Goal: Task Accomplishment & Management: Use online tool/utility

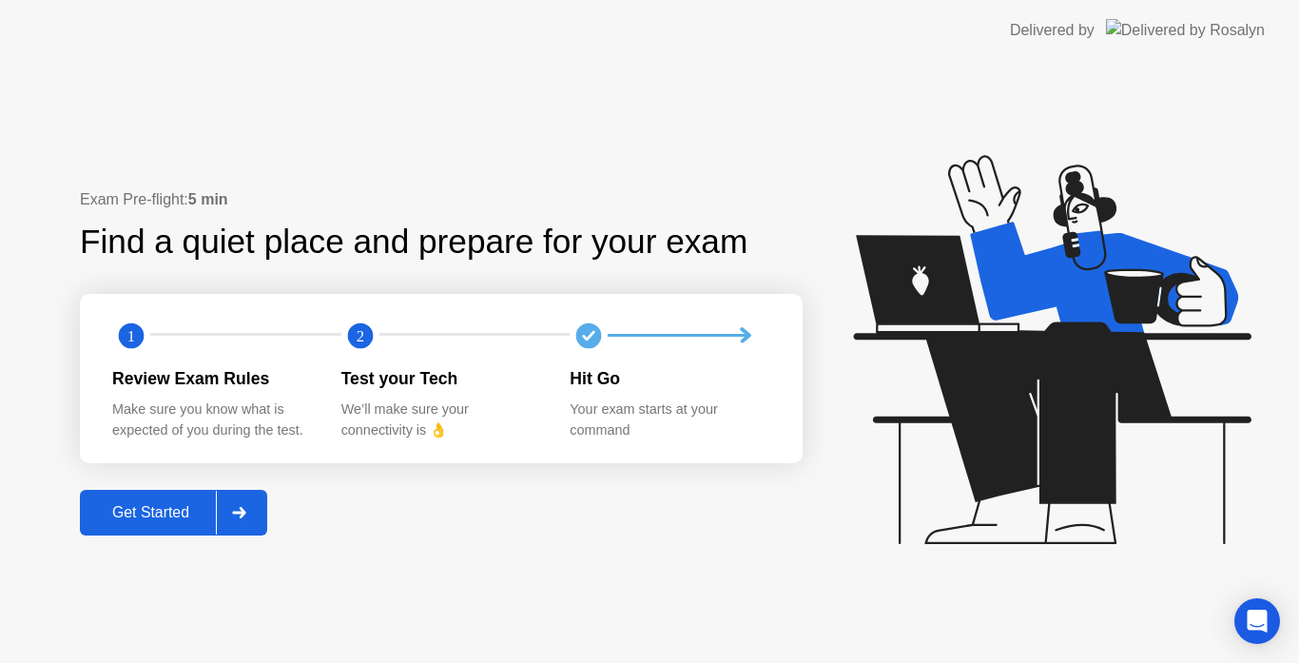
click at [165, 507] on div "Get Started" at bounding box center [151, 512] width 130 height 17
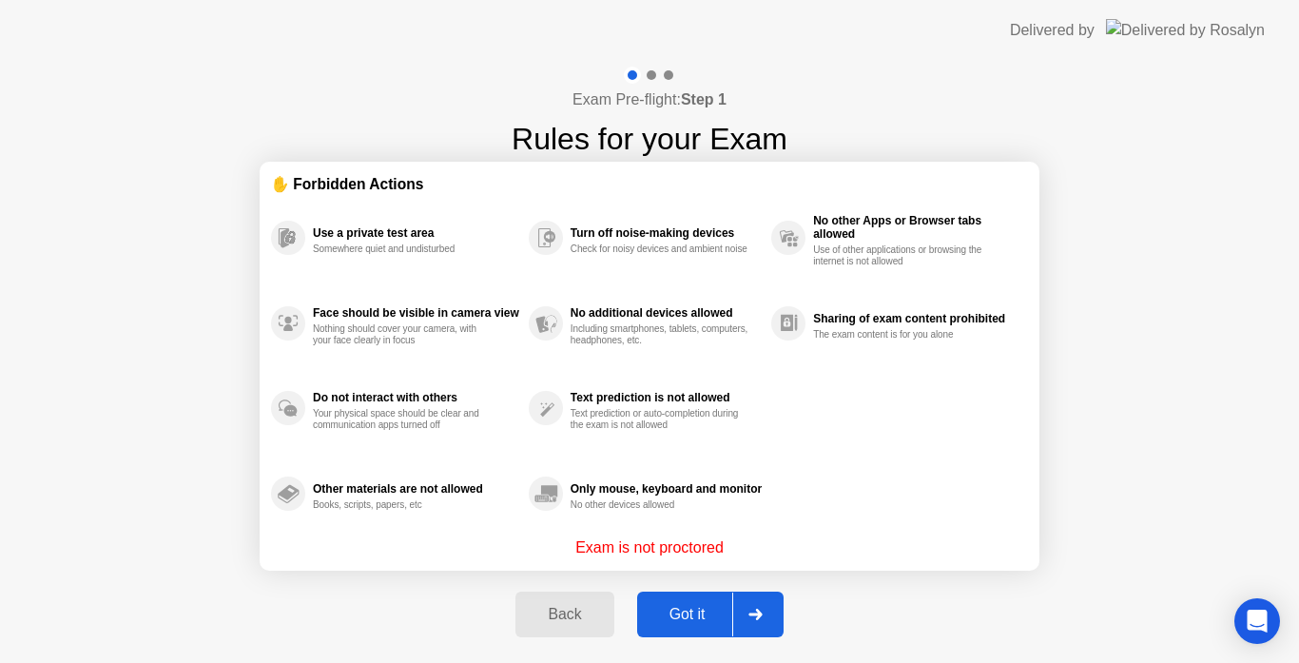
click at [701, 619] on div "Got it" at bounding box center [687, 614] width 89 height 17
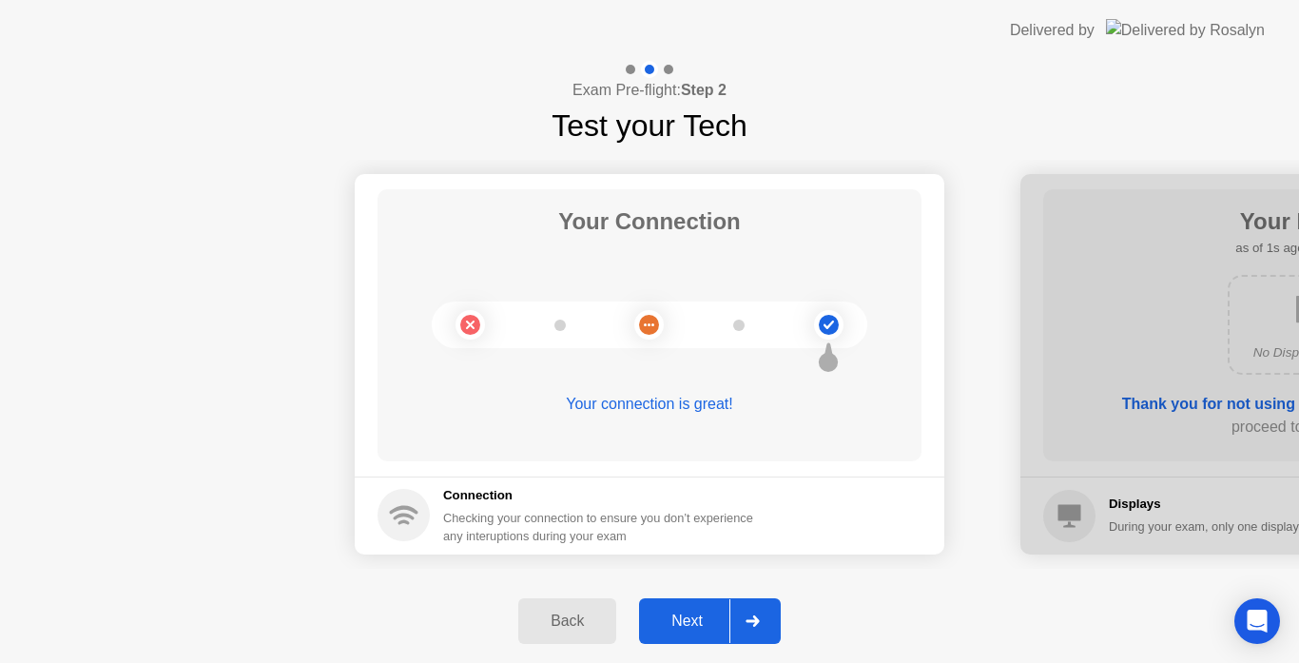
click at [685, 615] on div "Next" at bounding box center [687, 621] width 85 height 17
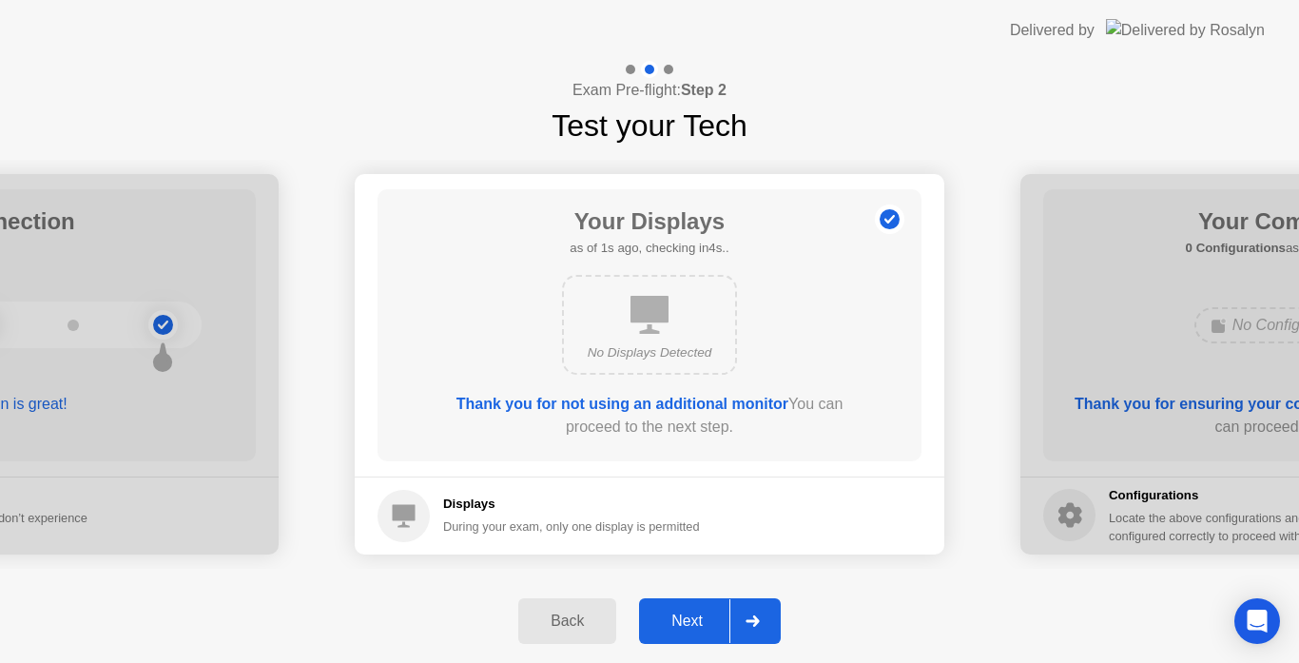
click at [693, 621] on div "Next" at bounding box center [687, 621] width 85 height 17
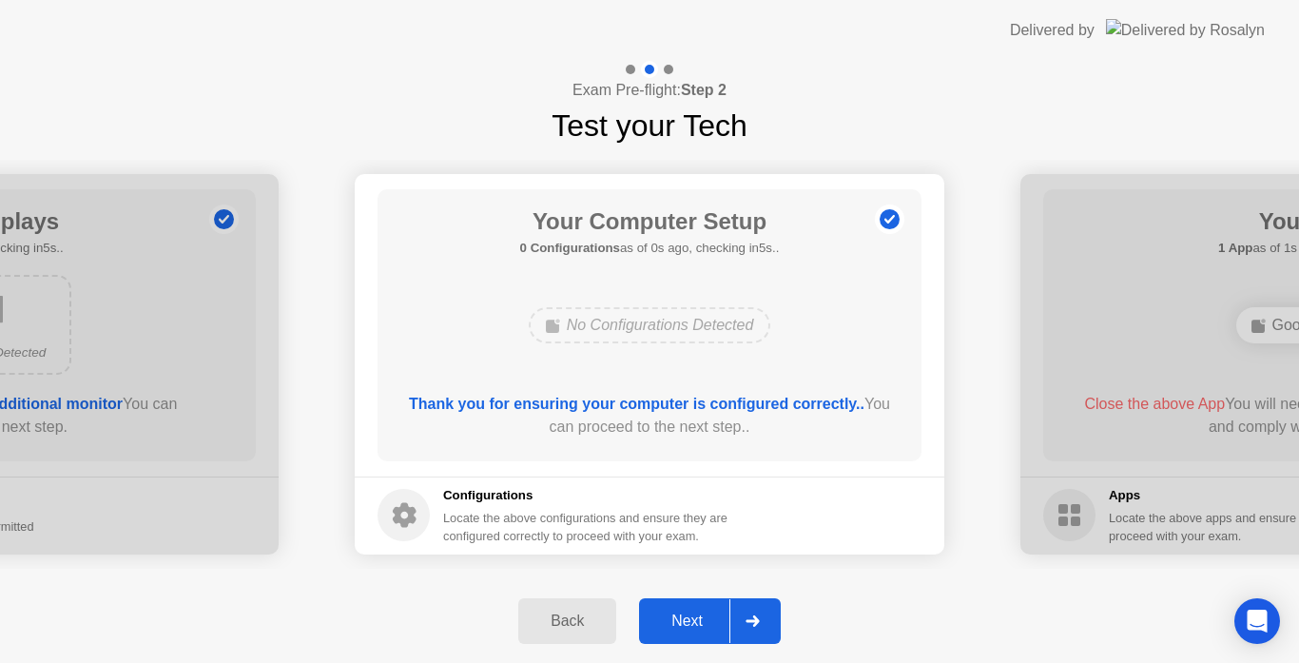
click at [693, 621] on div "Next" at bounding box center [687, 621] width 85 height 17
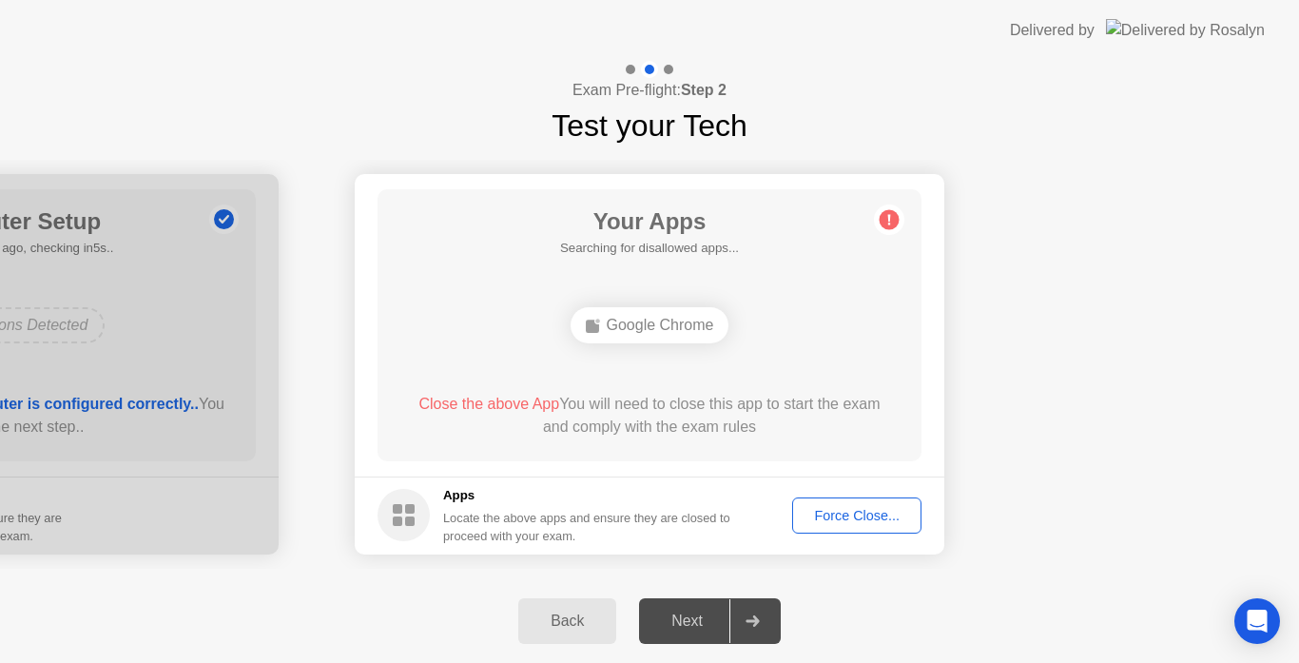
click at [845, 517] on div "Force Close..." at bounding box center [857, 515] width 116 height 15
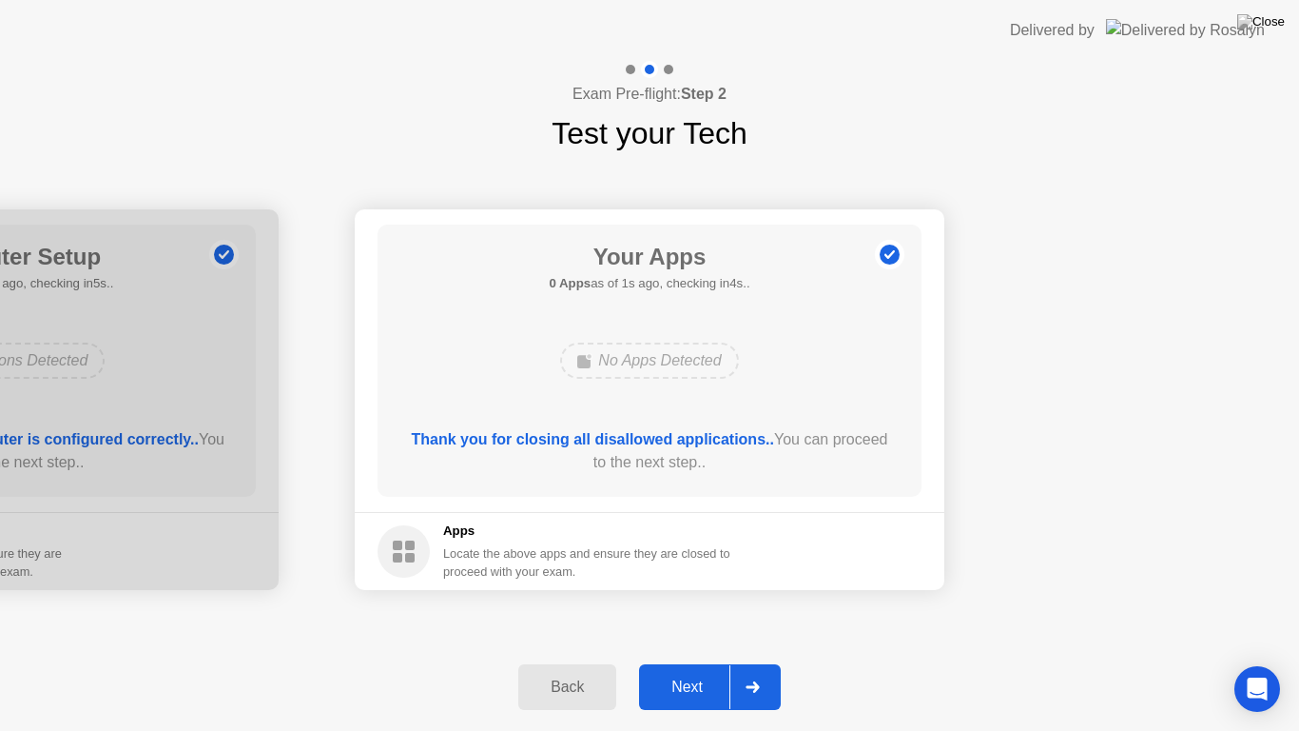
click at [691, 662] on div "Next" at bounding box center [687, 686] width 85 height 17
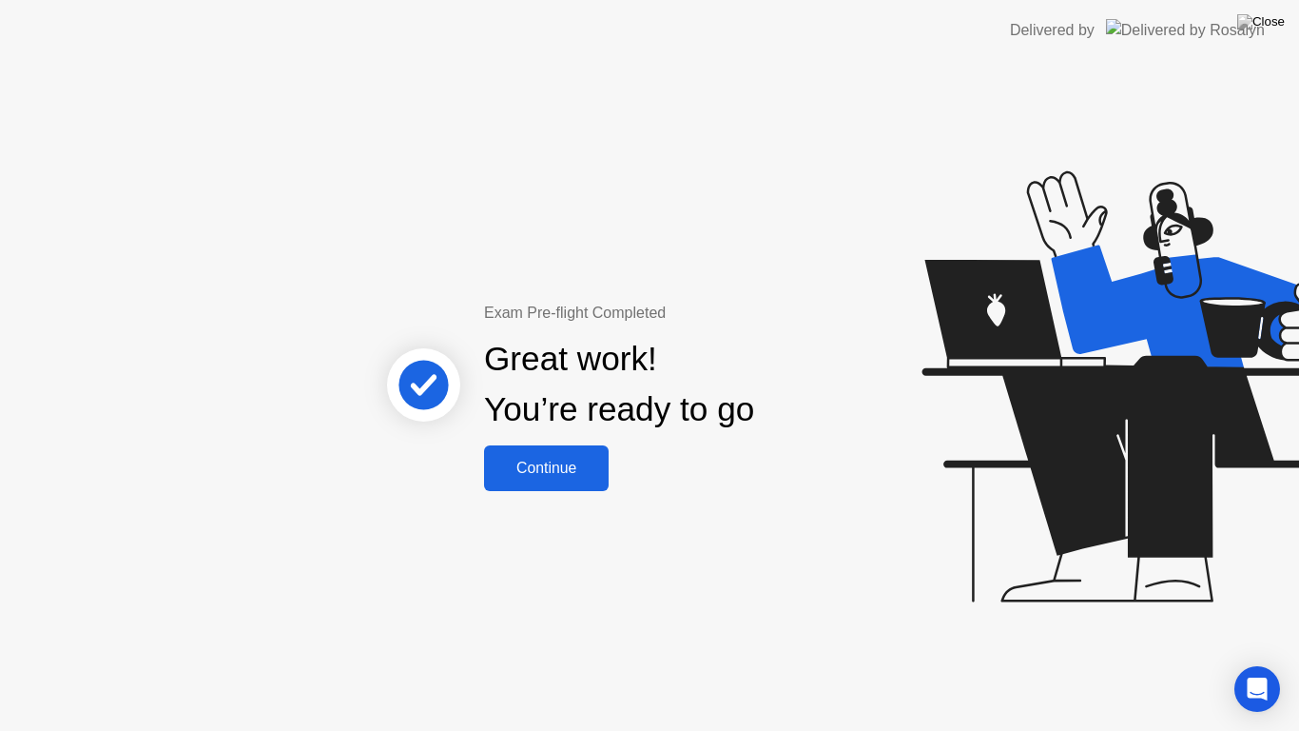
click at [585, 466] on div "Continue" at bounding box center [546, 467] width 113 height 17
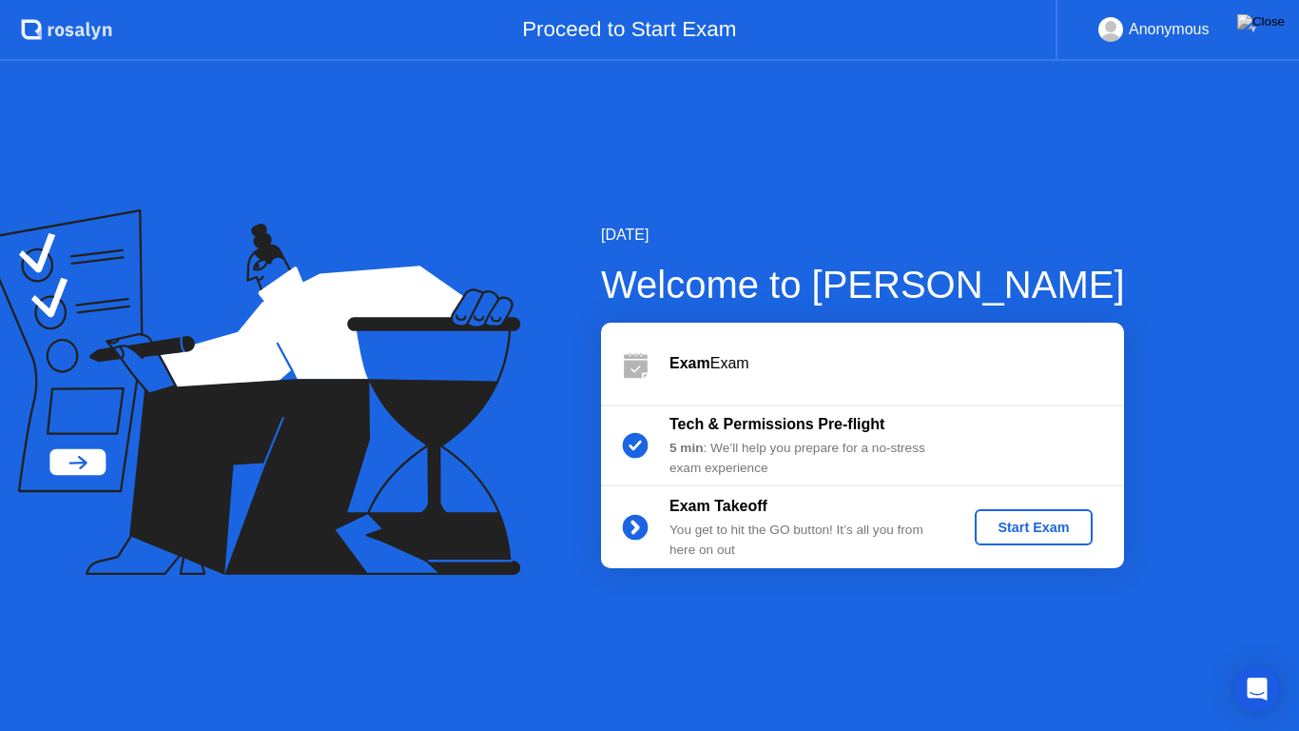
click at [1047, 535] on div "Start Exam" at bounding box center [1034, 526] width 102 height 15
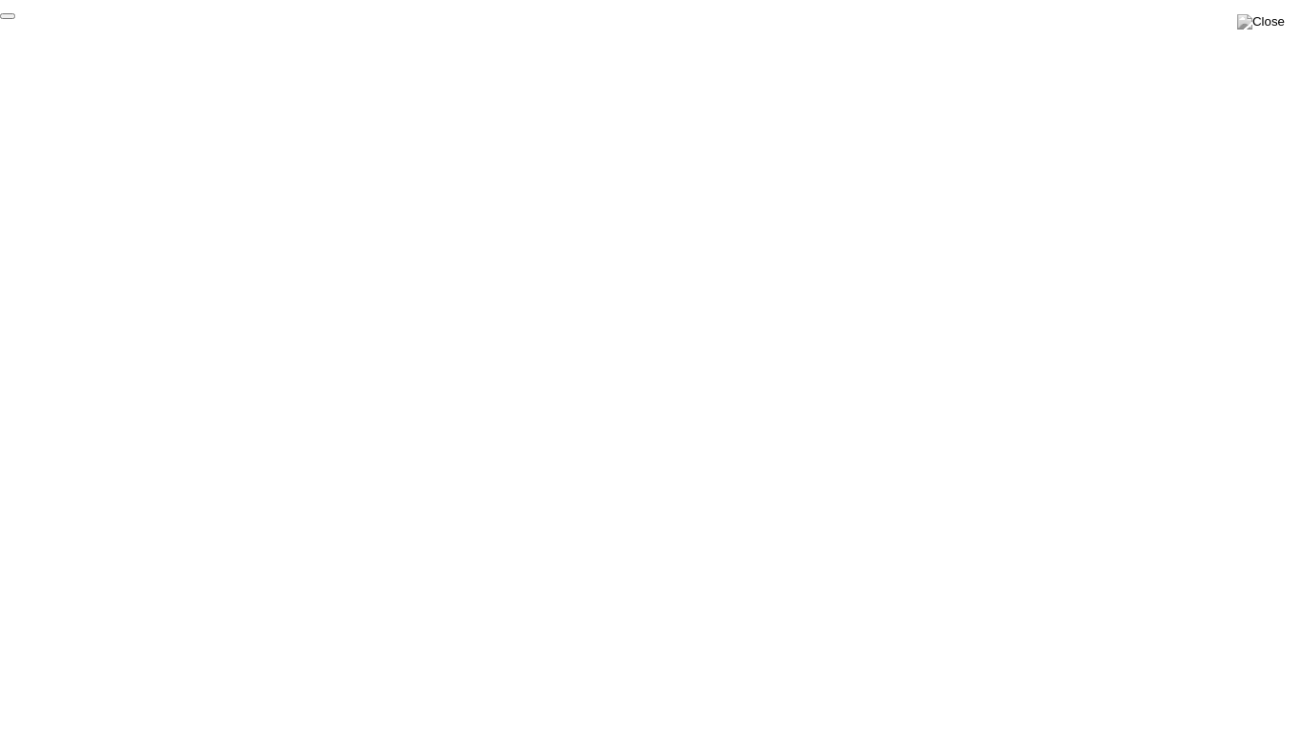
click div "End Proctoring Session"
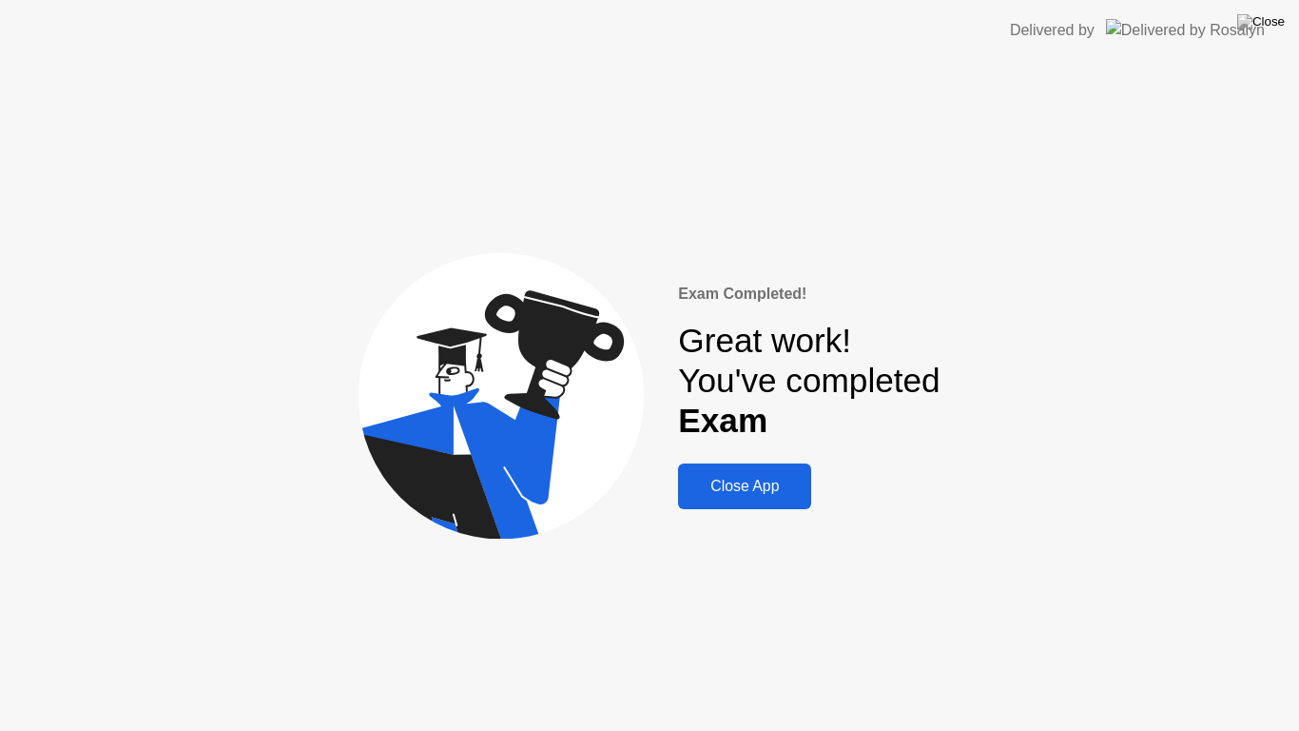
click at [734, 480] on div "Close App" at bounding box center [745, 486] width 122 height 17
